Goal: Task Accomplishment & Management: Manage account settings

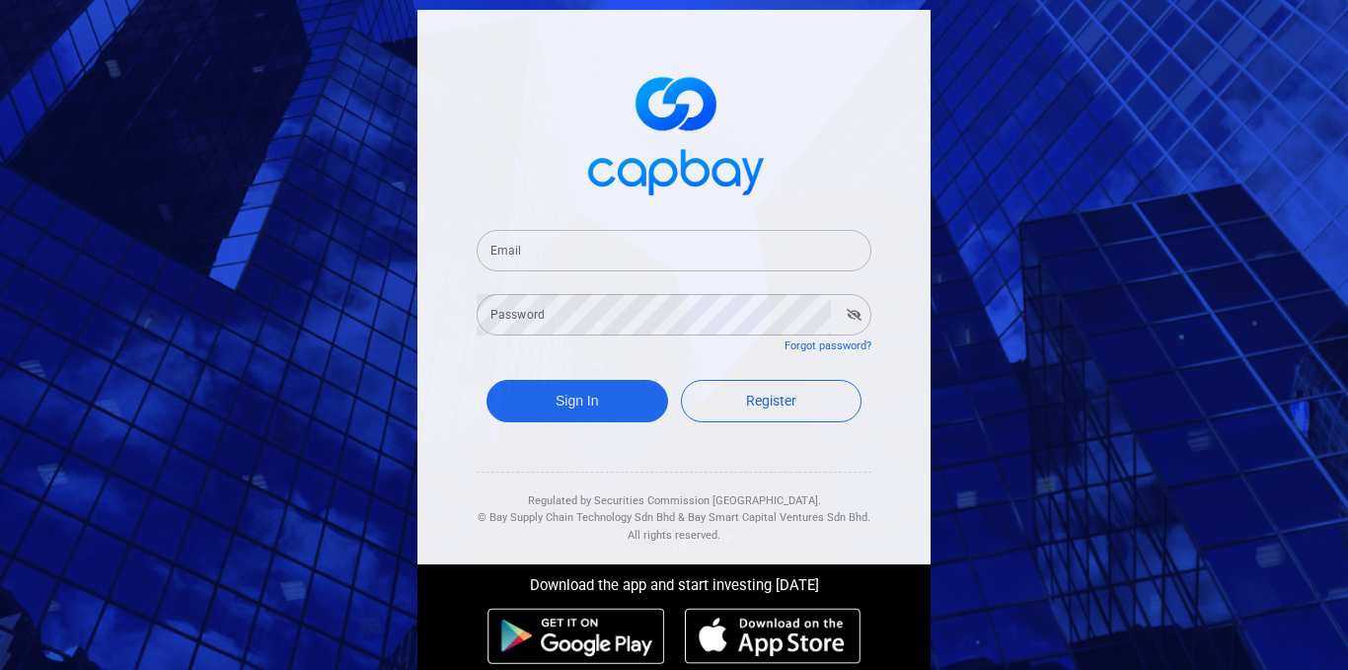
drag, startPoint x: 568, startPoint y: 236, endPoint x: 582, endPoint y: 247, distance: 17.6
click at [568, 236] on input "Email" at bounding box center [674, 250] width 395 height 41
type input "[EMAIL_ADDRESS][DOMAIN_NAME]"
click at [625, 392] on button "Sign In" at bounding box center [578, 401] width 182 height 42
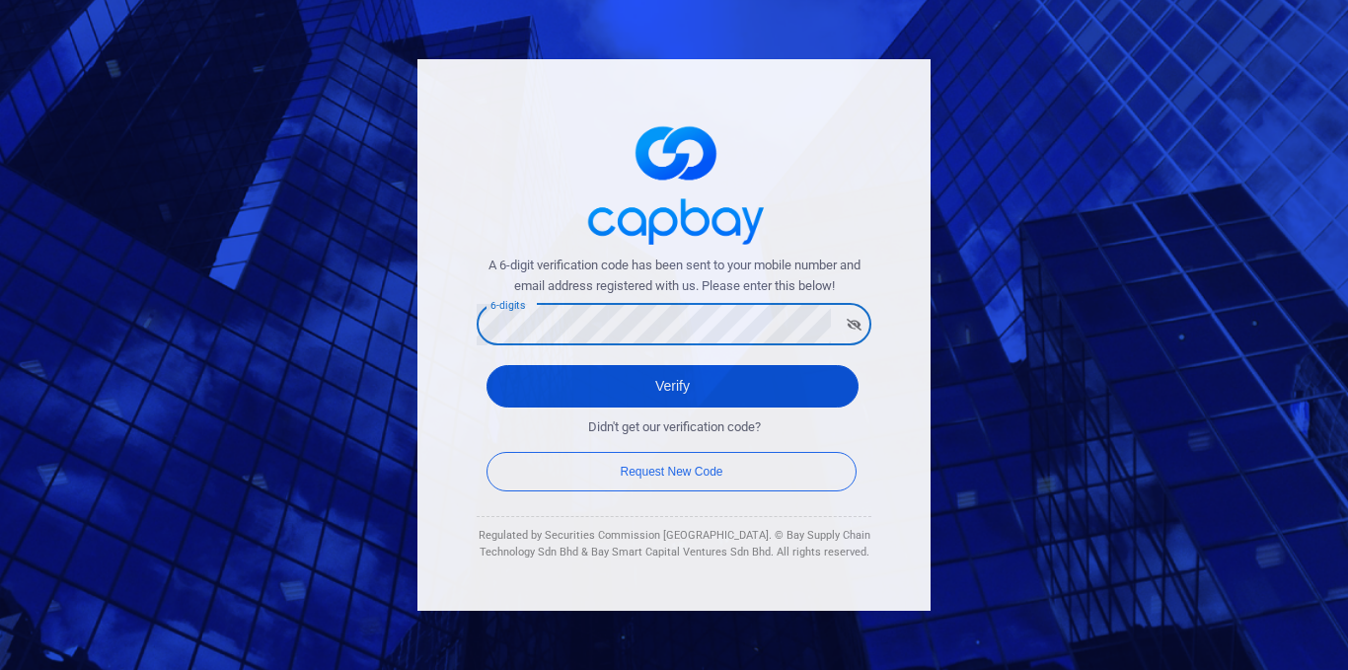
click at [653, 393] on button "Verify" at bounding box center [673, 386] width 372 height 42
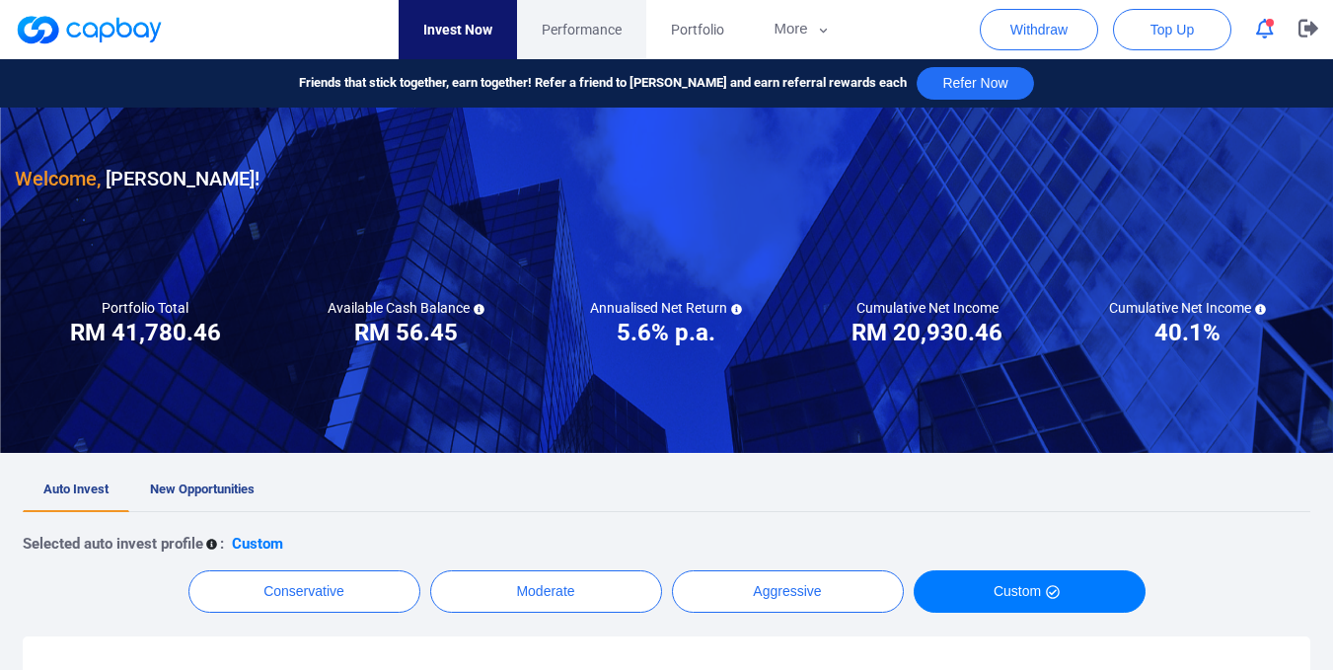
click at [601, 26] on span "Performance" at bounding box center [582, 30] width 80 height 22
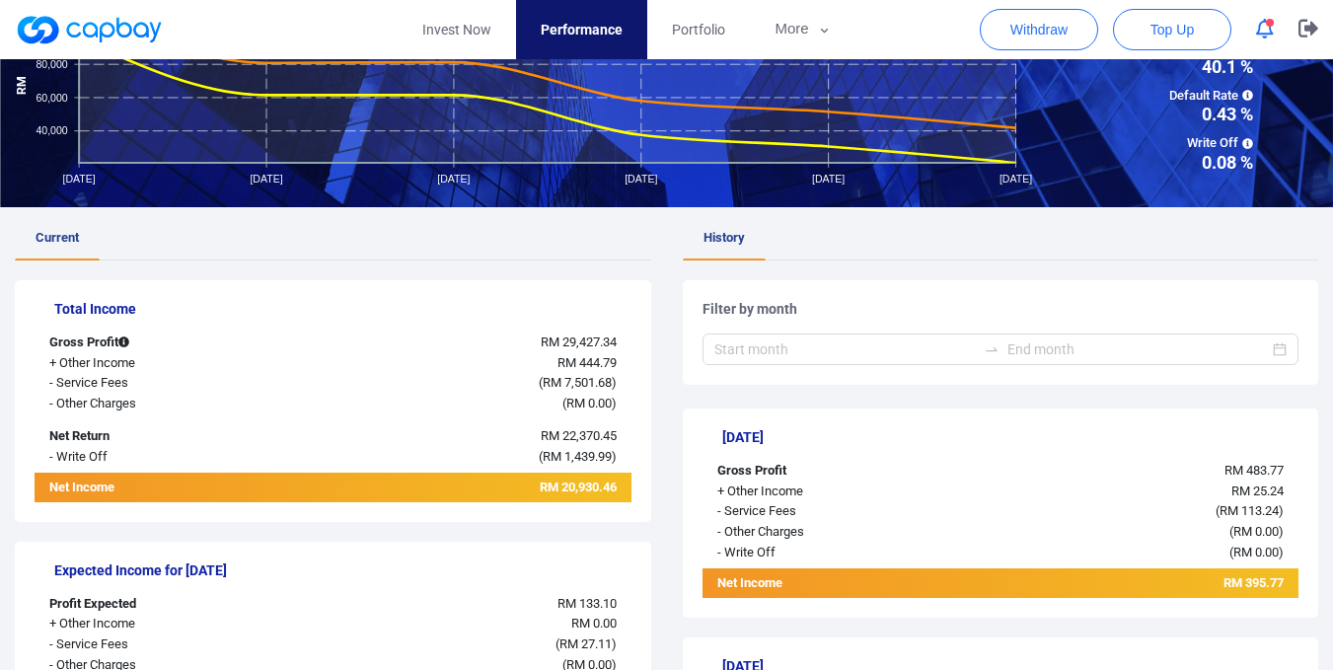
scroll to position [99, 0]
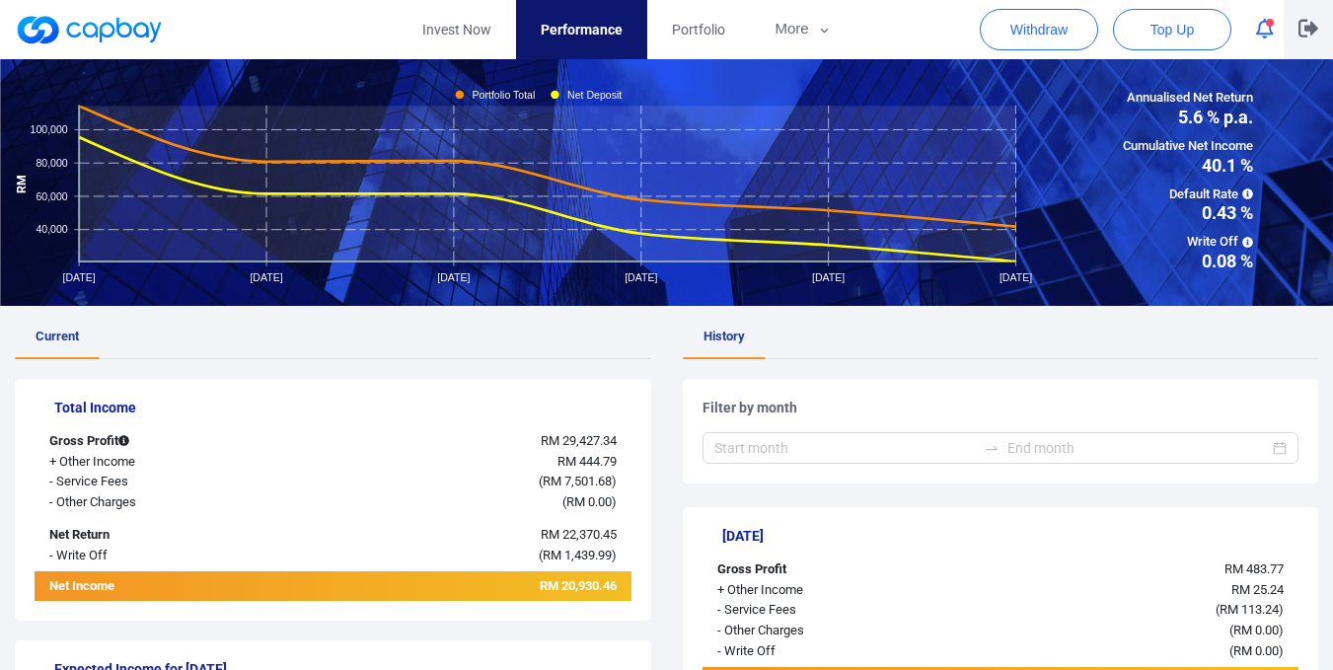
click at [1301, 27] on icon "button" at bounding box center [1309, 29] width 20 height 18
